Goal: Information Seeking & Learning: Learn about a topic

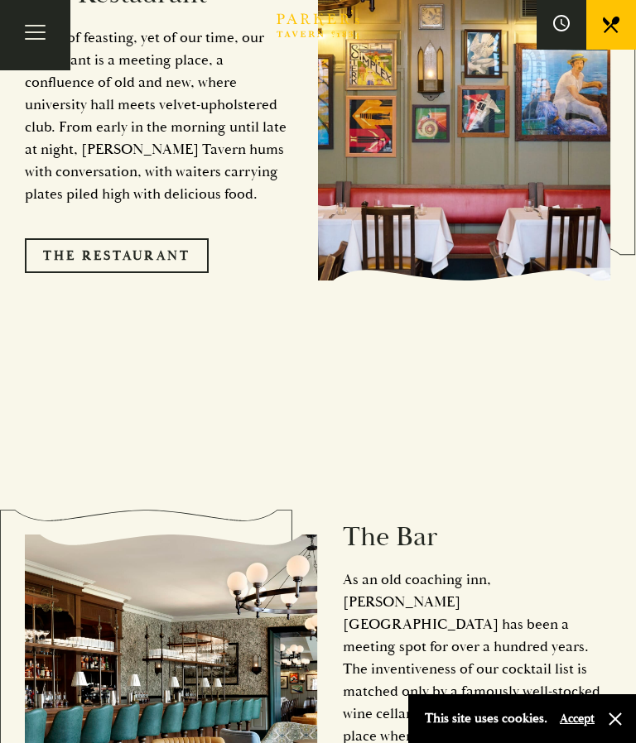
scroll to position [1608, 0]
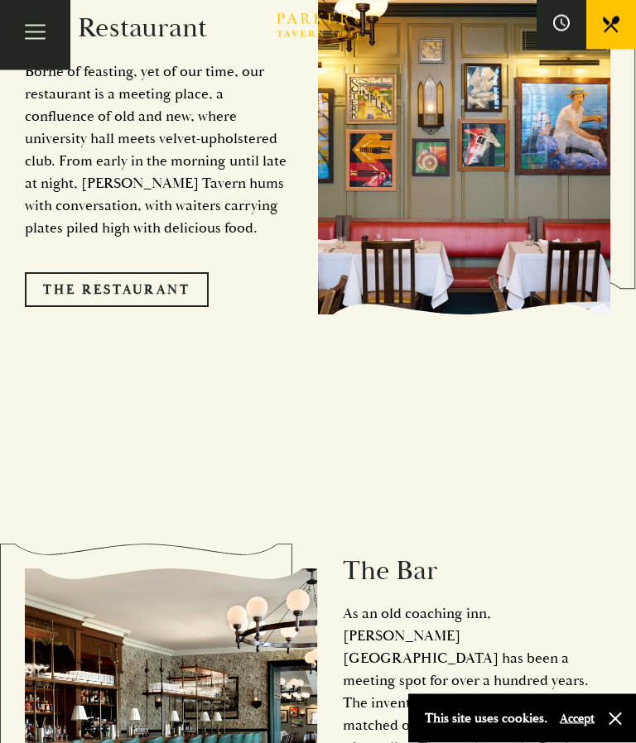
click at [116, 297] on link "The Restaurant" at bounding box center [117, 290] width 184 height 35
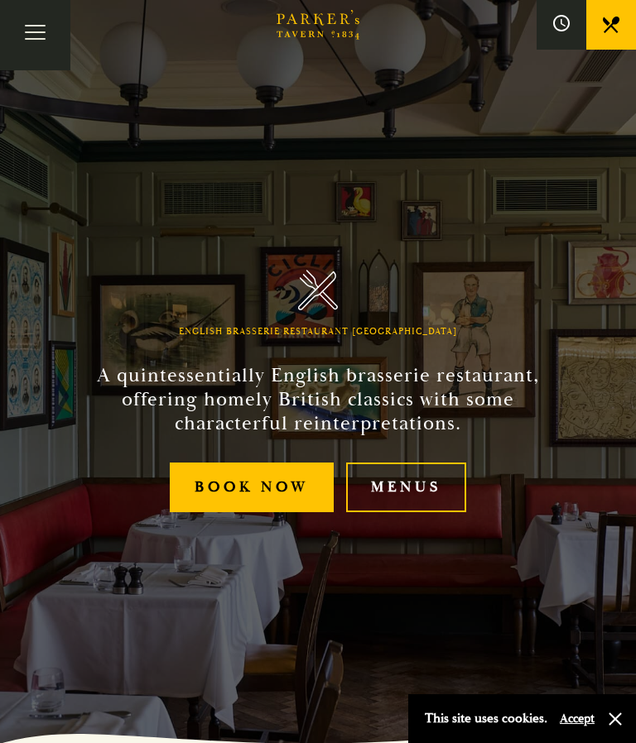
click at [408, 513] on link "Menus" at bounding box center [406, 488] width 120 height 50
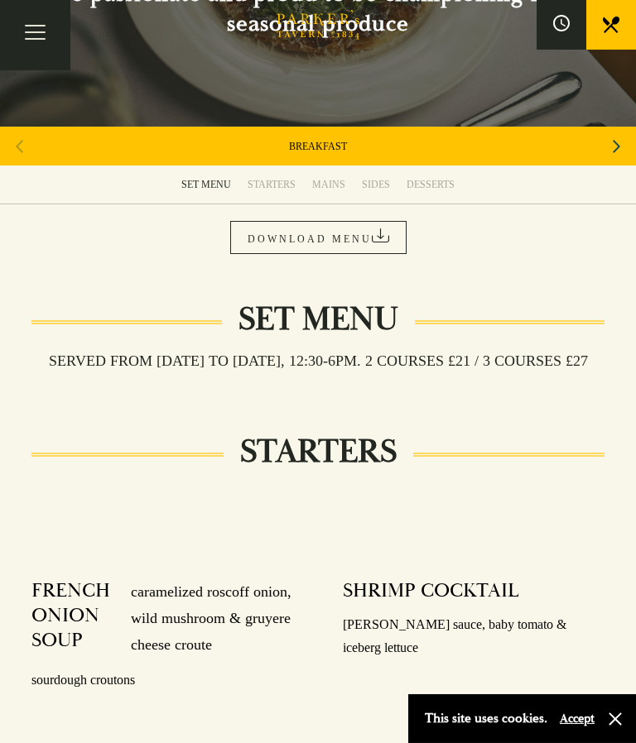
scroll to position [187, 0]
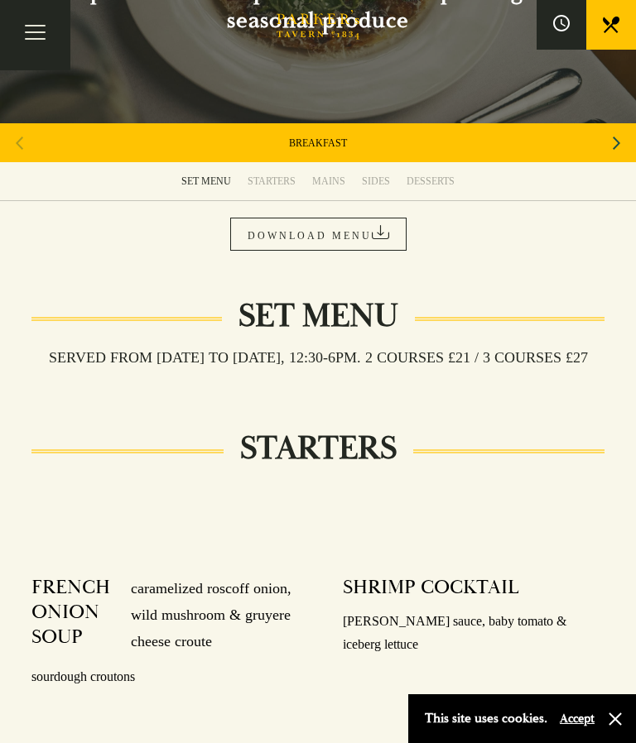
click at [325, 185] on div "MAINS" at bounding box center [328, 181] width 33 height 13
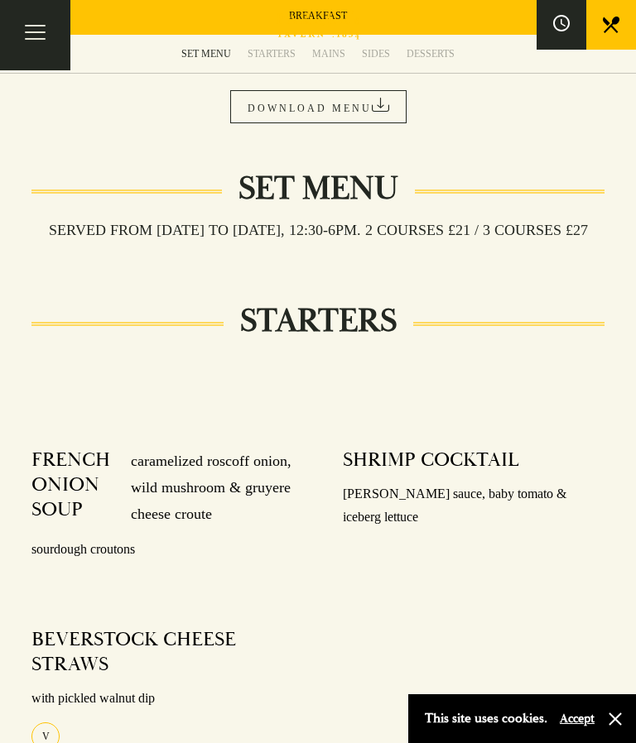
scroll to position [238, 0]
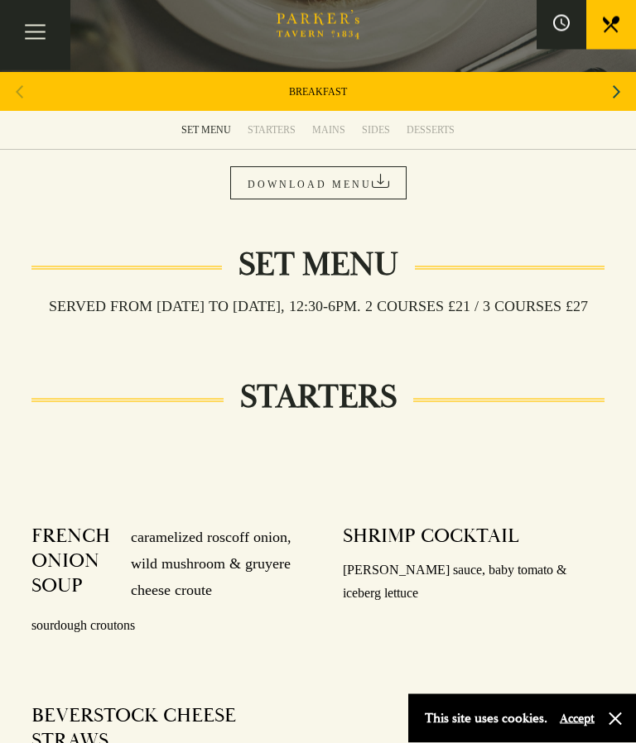
click at [277, 132] on div "STARTERS" at bounding box center [272, 130] width 48 height 13
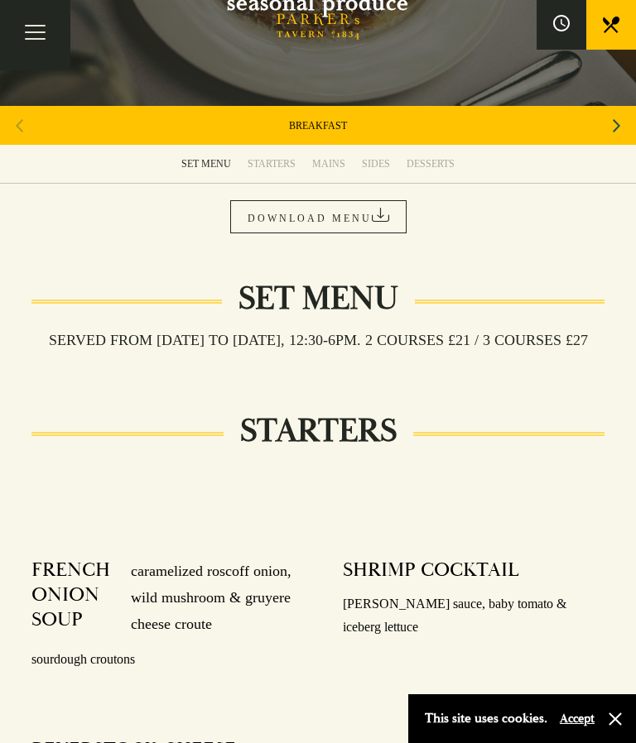
scroll to position [203, 0]
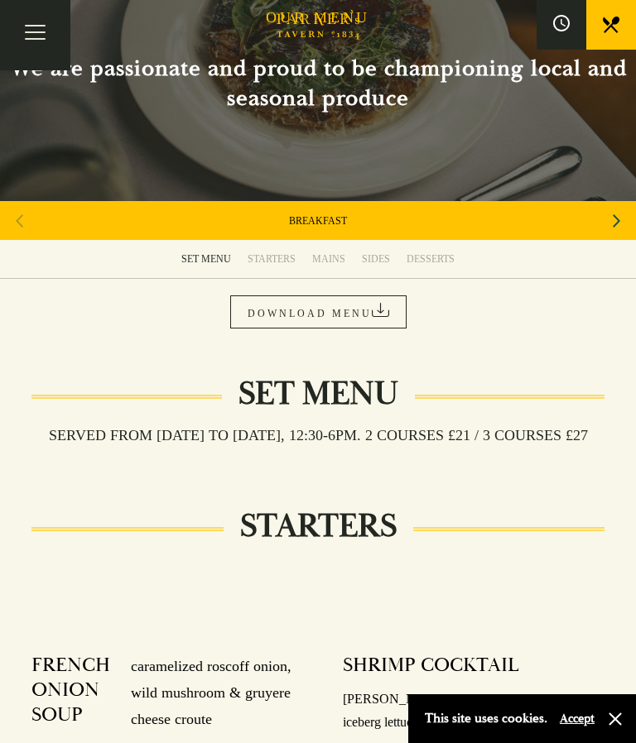
scroll to position [108, 0]
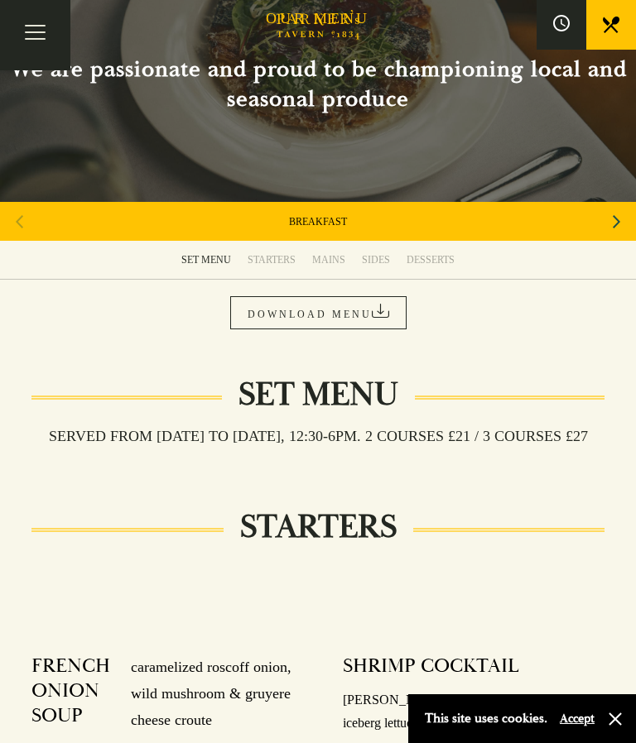
click at [49, 22] on button "Toggle navigation" at bounding box center [35, 35] width 70 height 70
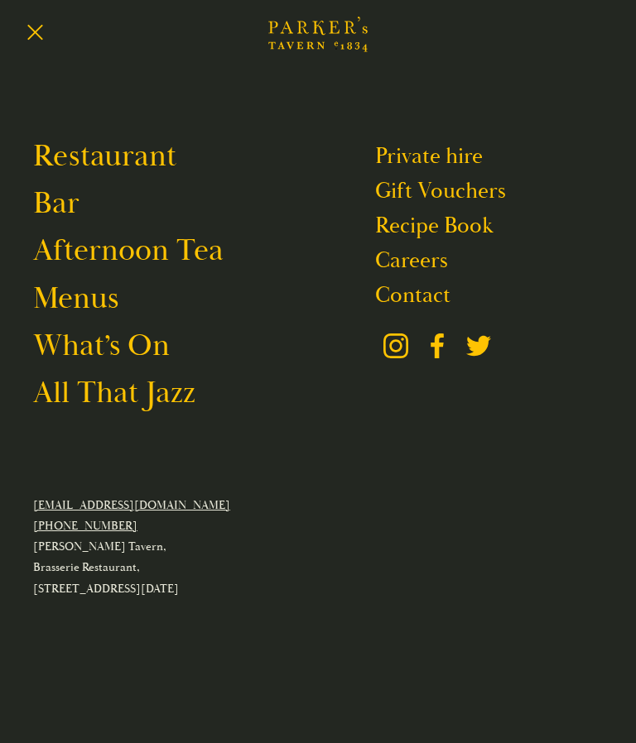
click at [96, 167] on link "Restaurant" at bounding box center [104, 156] width 143 height 38
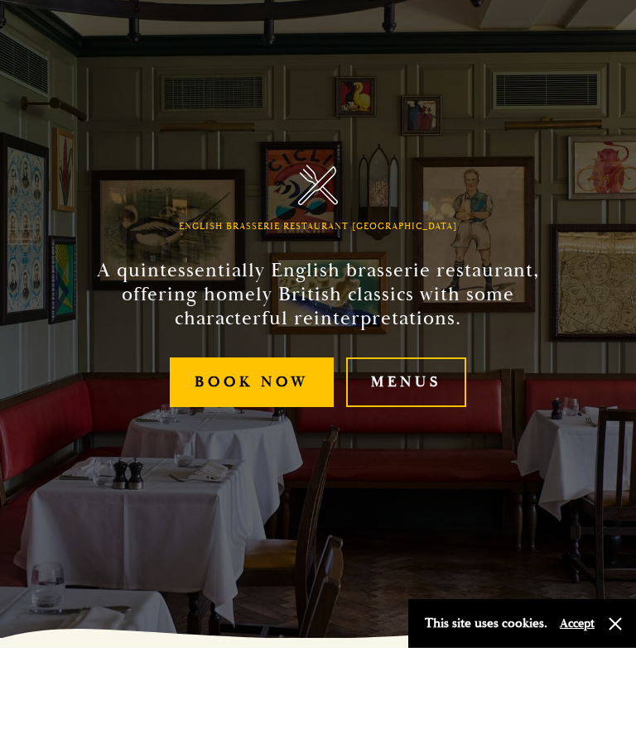
scroll to position [106, 0]
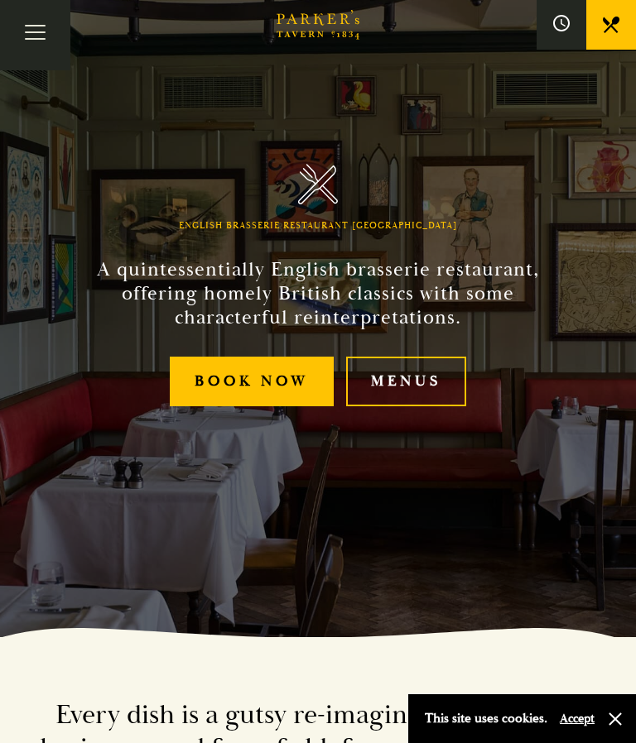
click at [397, 407] on link "Menus" at bounding box center [406, 382] width 120 height 50
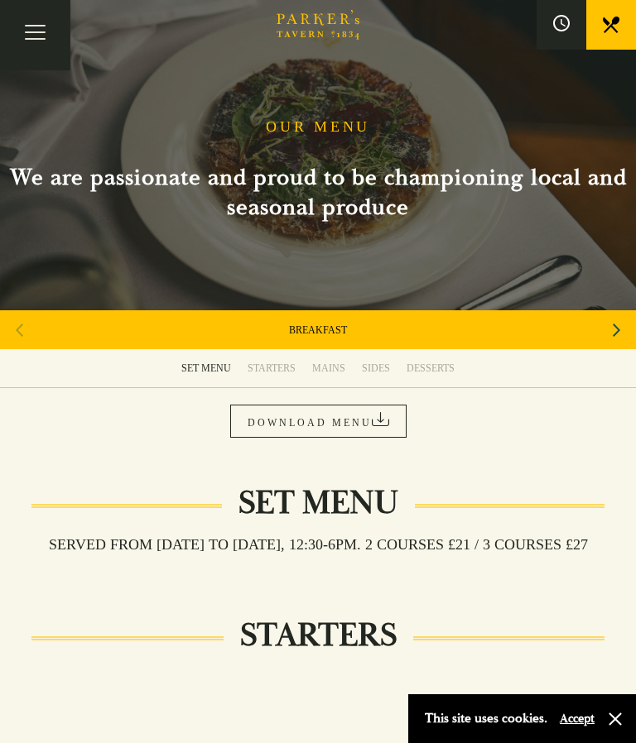
click at [608, 332] on div "Next slide" at bounding box center [616, 330] width 22 height 36
click at [608, 338] on div "Next slide" at bounding box center [616, 330] width 22 height 36
click at [609, 325] on div "Next slide" at bounding box center [616, 330] width 22 height 36
click at [607, 339] on div "Next slide" at bounding box center [616, 330] width 22 height 36
click at [607, 334] on div "Next slide" at bounding box center [616, 330] width 22 height 36
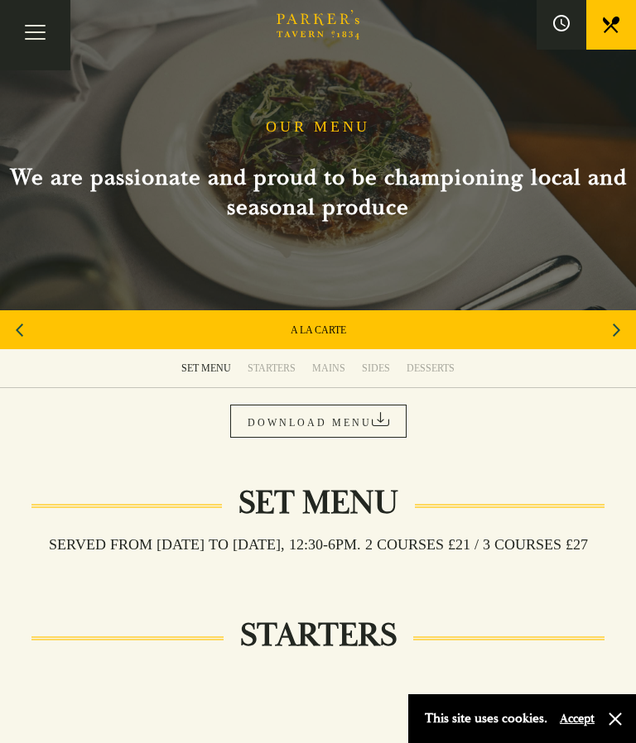
click at [291, 326] on link "A LA CARTE" at bounding box center [318, 330] width 55 height 13
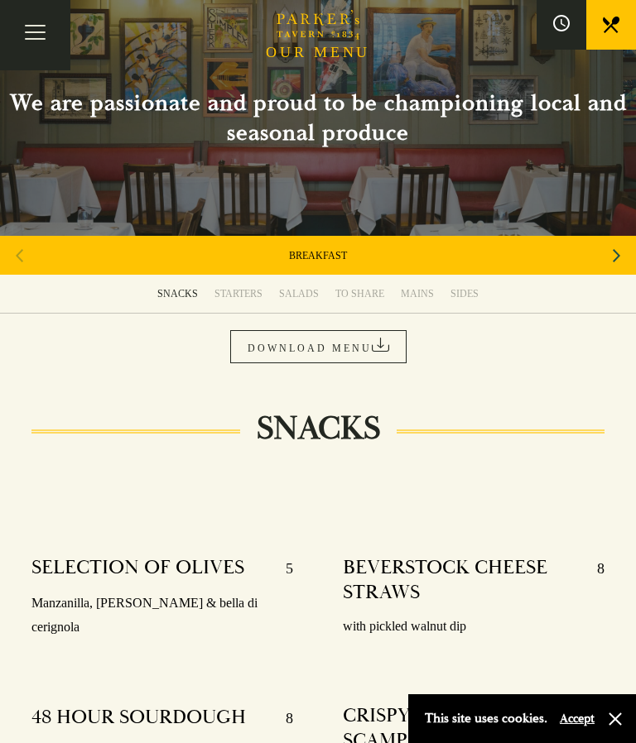
scroll to position [72, 0]
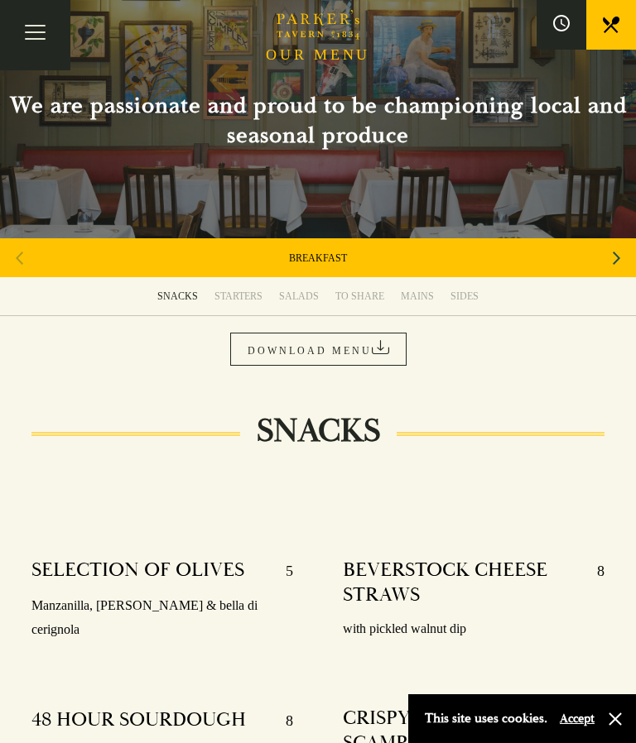
click at [31, 260] on div "BREAKFAST" at bounding box center [318, 257] width 636 height 39
click at [26, 254] on div "BREAKFAST" at bounding box center [318, 257] width 636 height 39
click at [26, 260] on div "BREAKFAST" at bounding box center [318, 257] width 636 height 39
click at [605, 275] on div "Next slide" at bounding box center [616, 258] width 22 height 36
click at [611, 258] on div "Next slide" at bounding box center [616, 258] width 22 height 36
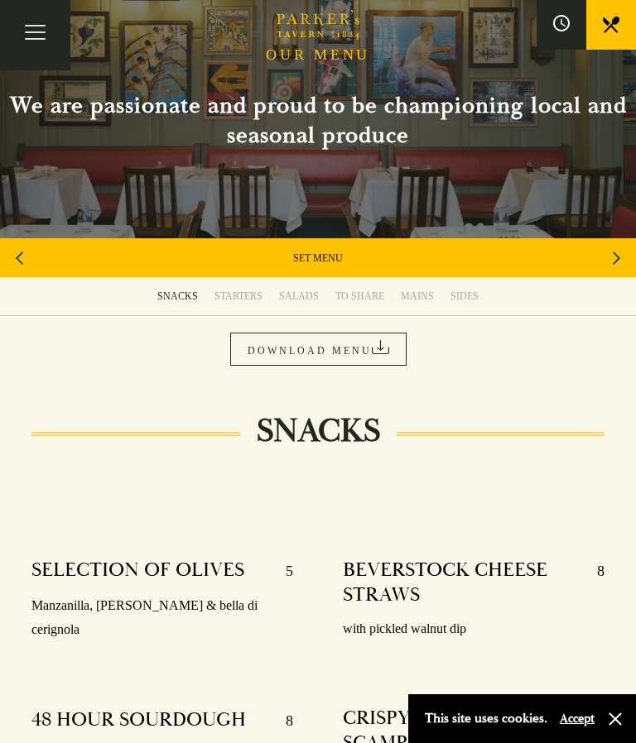
click at [11, 248] on div "Previous slide" at bounding box center [19, 258] width 22 height 36
click at [291, 252] on link "AFTERNOON TEA" at bounding box center [317, 258] width 83 height 13
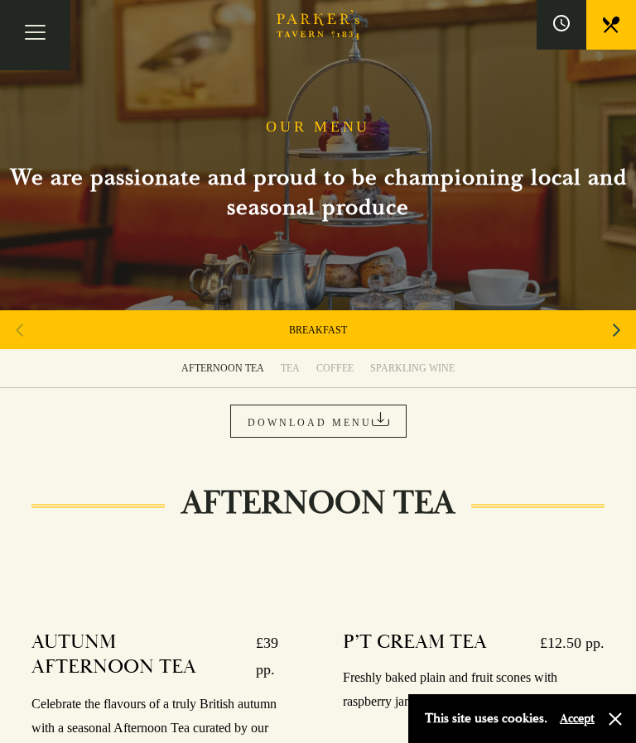
click at [20, 330] on div "BREAKFAST" at bounding box center [318, 329] width 636 height 39
click at [24, 332] on div "BREAKFAST" at bounding box center [318, 329] width 636 height 39
click at [608, 341] on div "Next slide" at bounding box center [616, 330] width 22 height 36
click at [607, 339] on div "Next slide" at bounding box center [616, 330] width 22 height 36
click at [294, 332] on link "SET MENU" at bounding box center [318, 330] width 50 height 13
